Goal: Obtain resource: Obtain resource

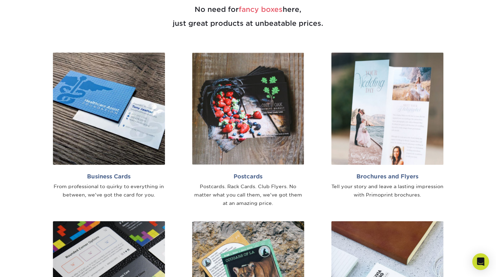
scroll to position [394, 0]
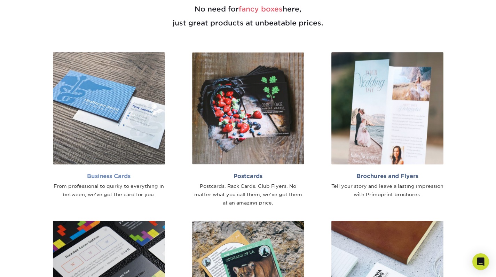
click at [92, 126] on img at bounding box center [109, 108] width 112 height 112
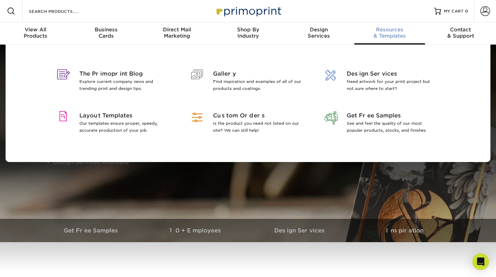
click at [386, 24] on link "Resources & Templates" at bounding box center [390, 33] width 71 height 22
click at [390, 31] on span "Resources" at bounding box center [390, 29] width 71 height 6
click at [112, 113] on span "Layout Templates" at bounding box center [124, 115] width 90 height 8
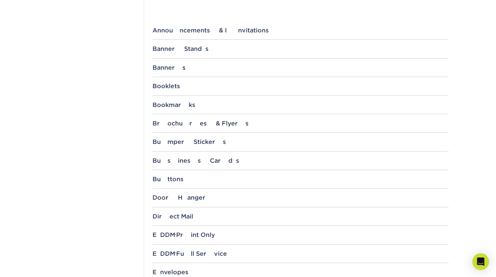
scroll to position [275, 0]
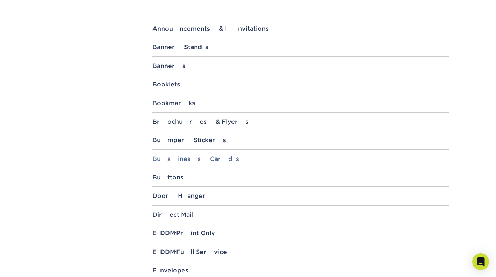
click at [169, 158] on div "Business Cards" at bounding box center [301, 158] width 296 height 7
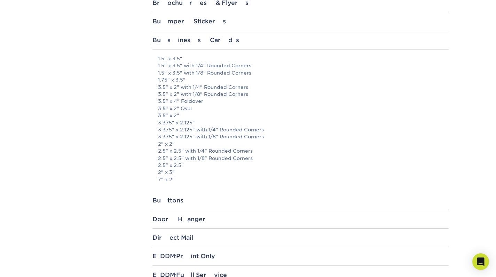
scroll to position [395, 0]
click at [186, 91] on link "3.5" x 2" with 1/8" Rounded Corners" at bounding box center [203, 93] width 90 height 6
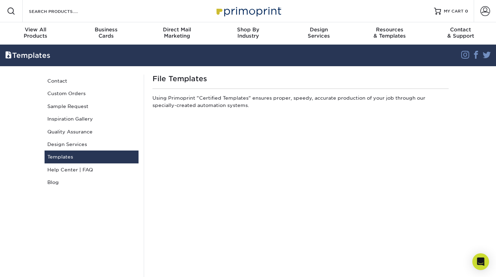
scroll to position [0, 0]
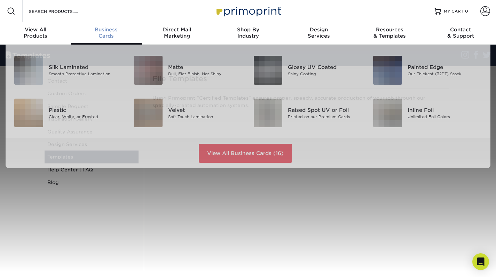
click at [105, 27] on span "Business" at bounding box center [106, 29] width 71 height 6
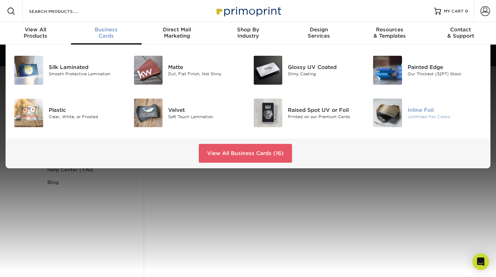
click at [396, 111] on img at bounding box center [387, 113] width 29 height 29
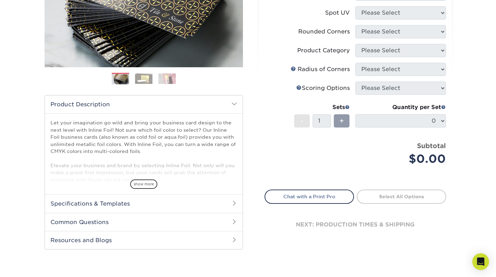
scroll to position [143, 0]
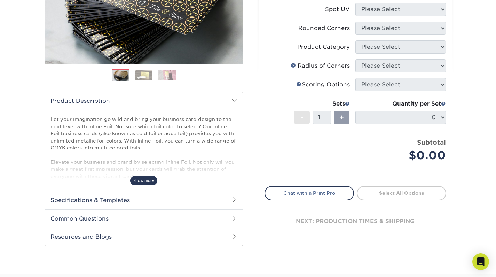
click at [149, 180] on span "show more" at bounding box center [143, 180] width 27 height 9
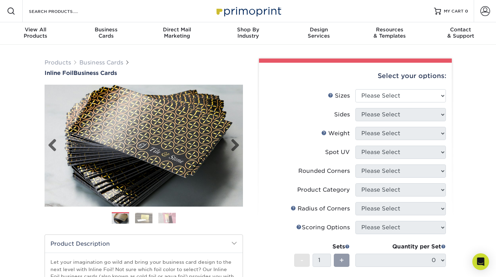
scroll to position [0, 0]
click at [229, 145] on link "Next" at bounding box center [233, 146] width 14 height 14
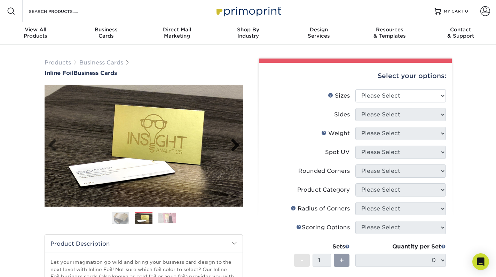
click at [229, 145] on link "Next" at bounding box center [233, 146] width 14 height 14
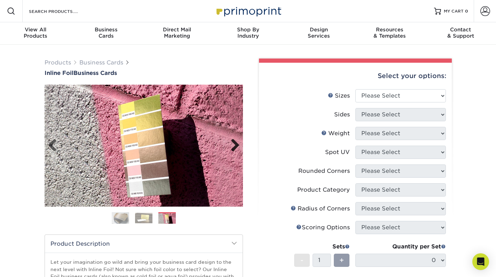
click at [229, 145] on link "Next" at bounding box center [233, 146] width 14 height 14
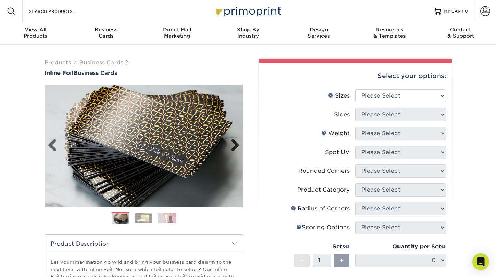
click at [229, 145] on link "Next" at bounding box center [233, 146] width 14 height 14
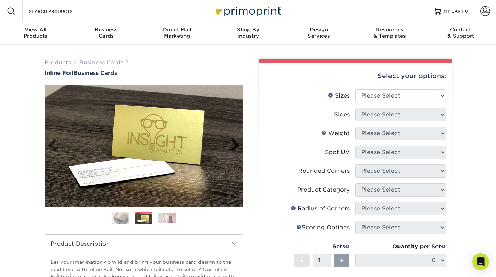
click at [229, 145] on link "Next" at bounding box center [233, 146] width 14 height 14
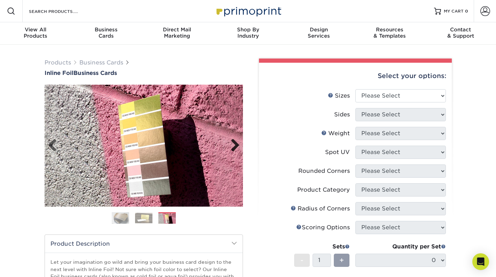
click at [229, 145] on link "Next" at bounding box center [233, 146] width 14 height 14
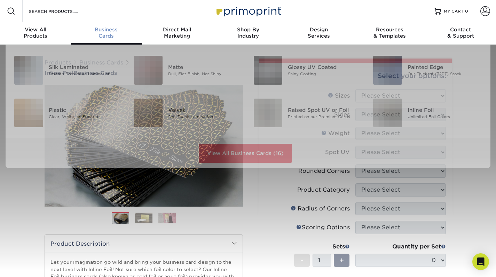
click at [98, 37] on div "Business Cards" at bounding box center [106, 32] width 71 height 13
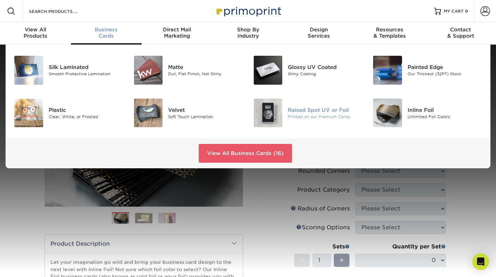
click at [273, 118] on img at bounding box center [268, 113] width 29 height 29
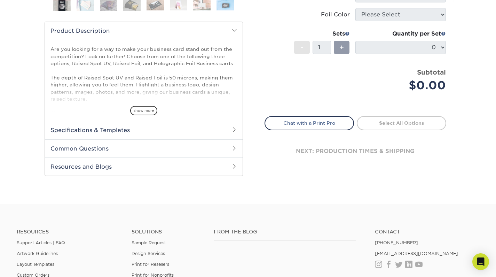
scroll to position [261, 0]
click at [100, 131] on h2 "Specifications & Templates" at bounding box center [144, 130] width 198 height 18
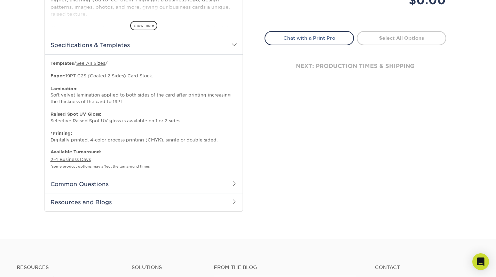
scroll to position [348, 0]
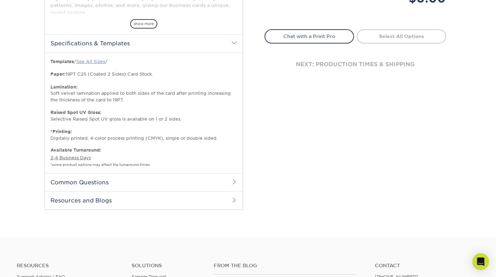
click at [93, 63] on link "See All Sizes" at bounding box center [90, 61] width 29 height 5
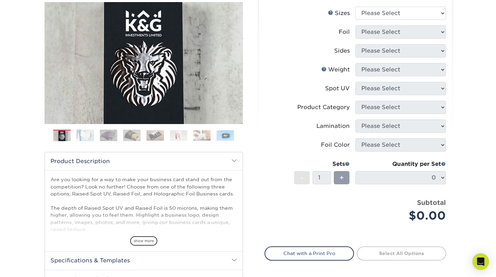
scroll to position [132, 0]
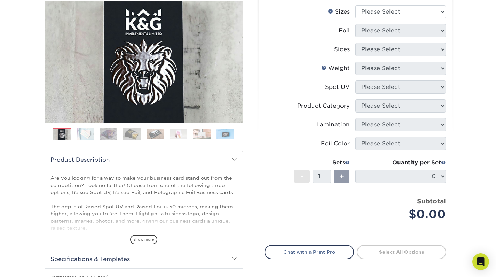
click at [231, 134] on img at bounding box center [225, 134] width 17 height 11
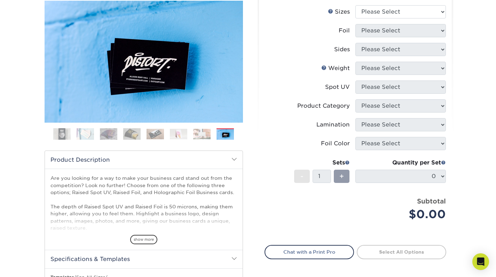
click at [206, 135] on img at bounding box center [201, 134] width 17 height 11
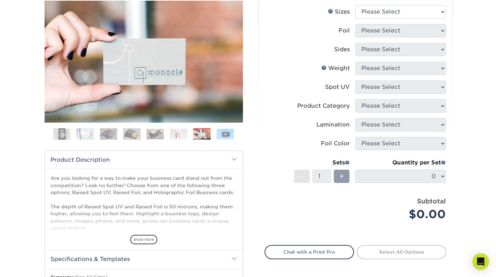
click at [172, 131] on img at bounding box center [178, 134] width 17 height 11
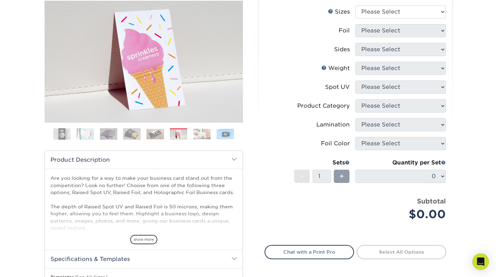
click at [149, 133] on img at bounding box center [155, 134] width 17 height 11
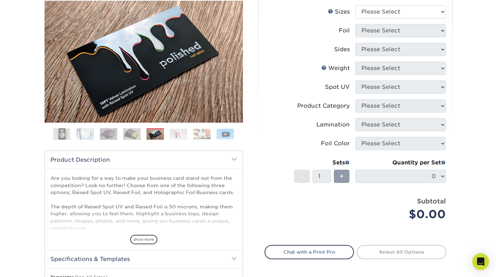
click at [126, 132] on img at bounding box center [131, 134] width 17 height 12
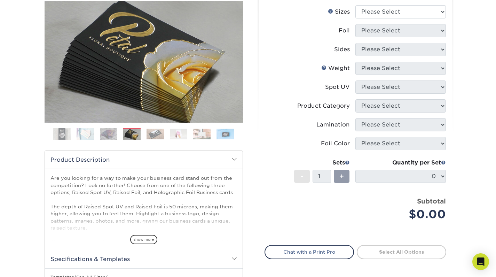
click at [109, 134] on img at bounding box center [108, 134] width 17 height 12
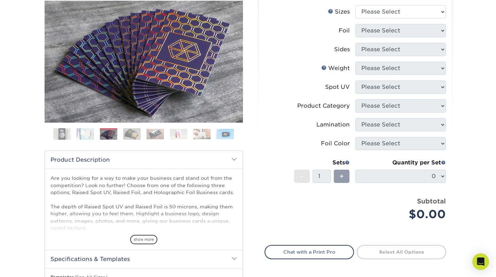
click at [85, 135] on img at bounding box center [85, 134] width 17 height 12
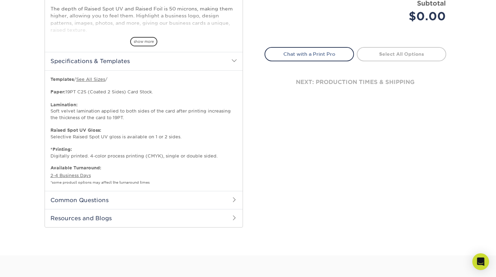
scroll to position [330, 0]
click at [88, 195] on h2 "Common Questions" at bounding box center [144, 199] width 198 height 18
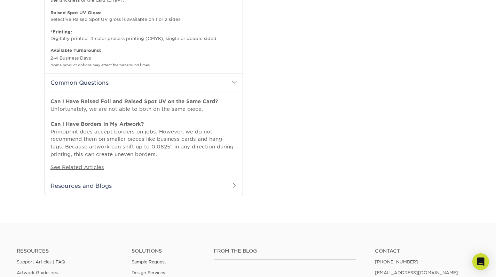
scroll to position [448, 0]
click at [90, 182] on h2 "Resources and Blogs" at bounding box center [144, 185] width 198 height 18
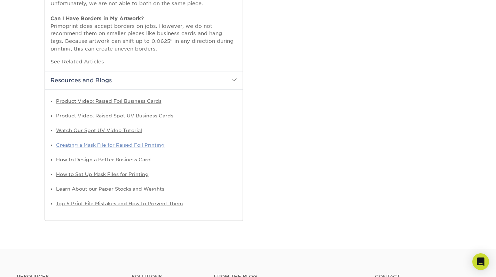
scroll to position [553, 0]
click at [85, 141] on link "Creating a Mask File for Raised Foil Printing" at bounding box center [110, 144] width 109 height 6
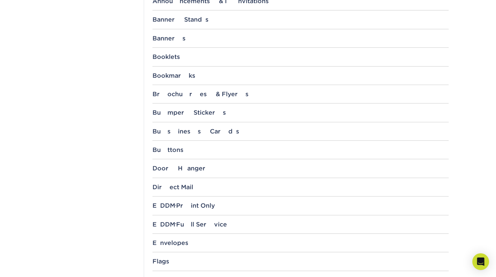
scroll to position [303, 0]
click at [166, 133] on div "Business Cards" at bounding box center [301, 130] width 296 height 7
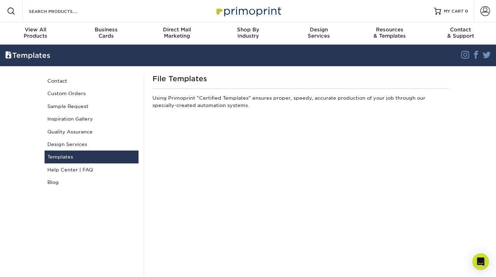
scroll to position [0, 0]
